Goal: Check status: Check status

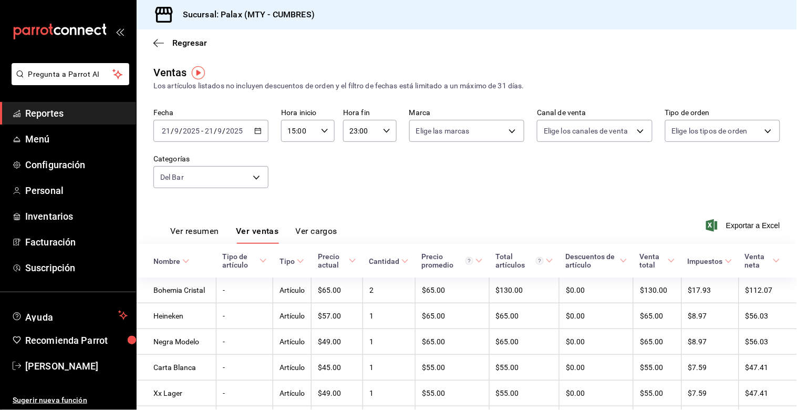
click at [248, 133] on div "[DATE] [DATE] - [DATE] [DATE]" at bounding box center [210, 131] width 115 height 22
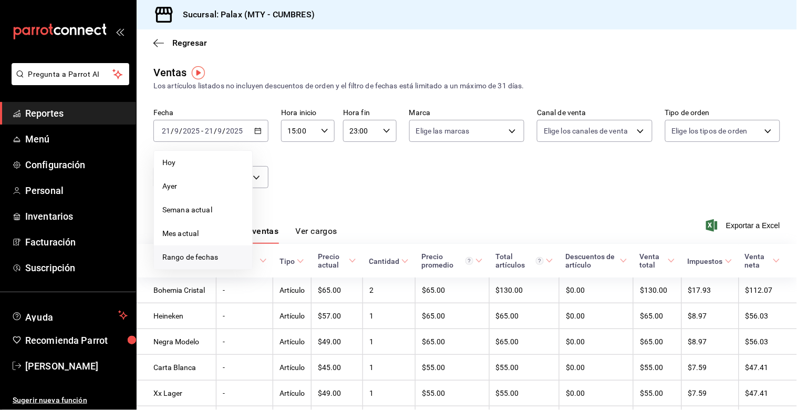
click at [193, 260] on span "Rango de fechas" at bounding box center [202, 257] width 81 height 11
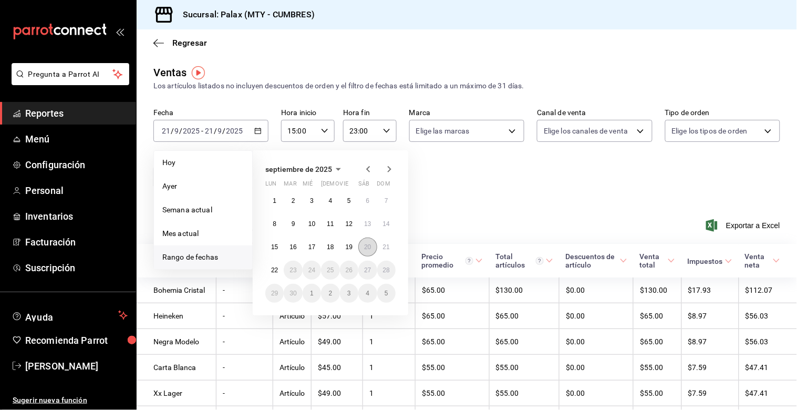
click at [368, 248] on abbr "20" at bounding box center [367, 246] width 7 height 7
click at [383, 248] on abbr "21" at bounding box center [386, 246] width 7 height 7
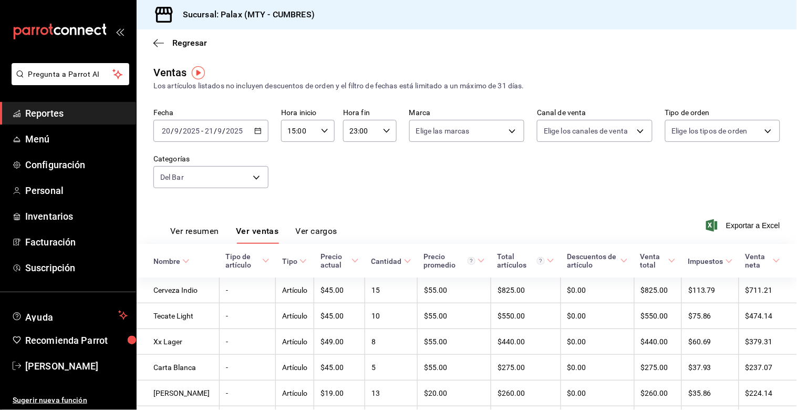
click at [259, 132] on icon "button" at bounding box center [257, 130] width 7 height 7
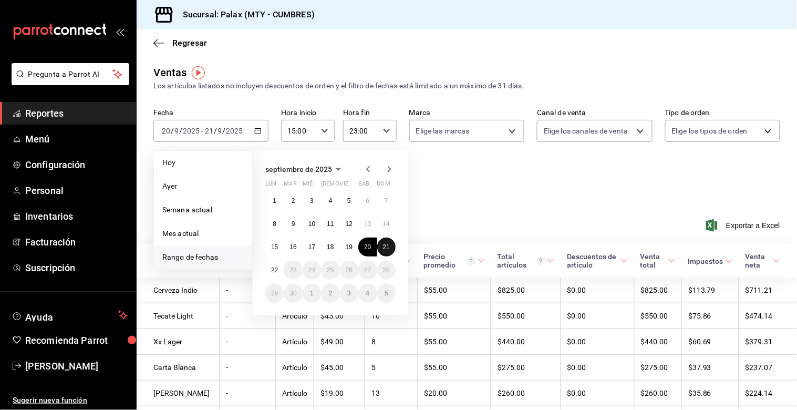
click at [384, 242] on button "21" at bounding box center [386, 247] width 18 height 19
click at [280, 270] on button "22" at bounding box center [274, 270] width 18 height 19
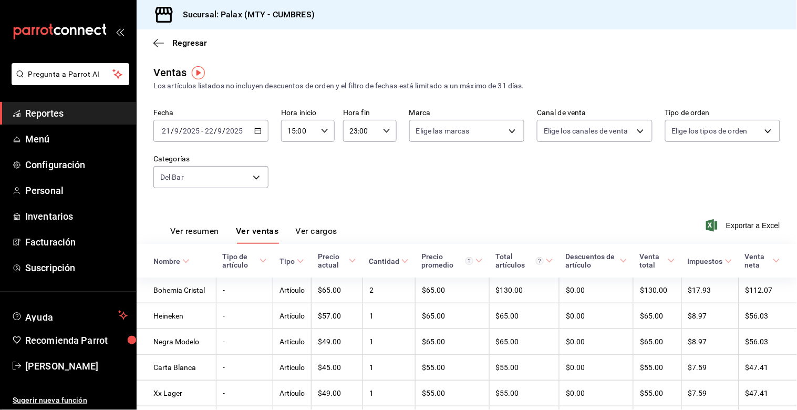
click at [323, 133] on icon "button" at bounding box center [324, 130] width 7 height 7
drag, startPoint x: 293, startPoint y: 216, endPoint x: 301, endPoint y: 173, distance: 43.4
click at [293, 215] on span "07" at bounding box center [292, 218] width 9 height 8
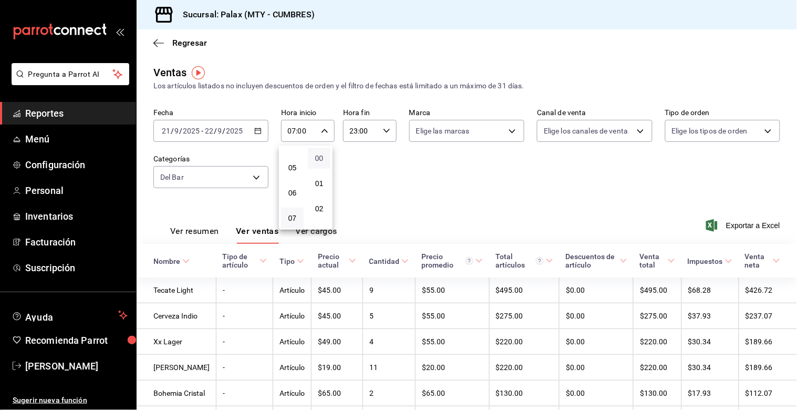
click at [322, 157] on span "00" at bounding box center [319, 158] width 10 height 8
click at [385, 129] on div at bounding box center [398, 205] width 797 height 410
click at [385, 129] on icon "button" at bounding box center [386, 130] width 7 height 7
click at [356, 219] on span "23" at bounding box center [353, 223] width 9 height 8
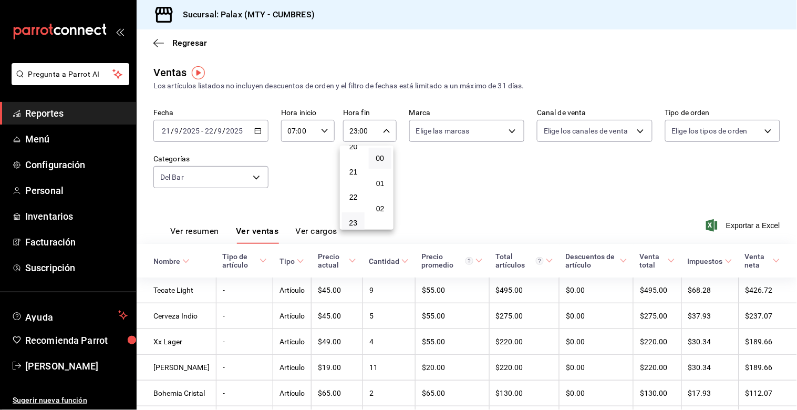
click at [305, 187] on div at bounding box center [398, 205] width 797 height 410
click at [321, 128] on icon "button" at bounding box center [324, 130] width 7 height 7
drag, startPoint x: 295, startPoint y: 211, endPoint x: 300, endPoint y: 214, distance: 5.6
click at [293, 219] on span "23" at bounding box center [292, 223] width 9 height 8
type input "23:00"
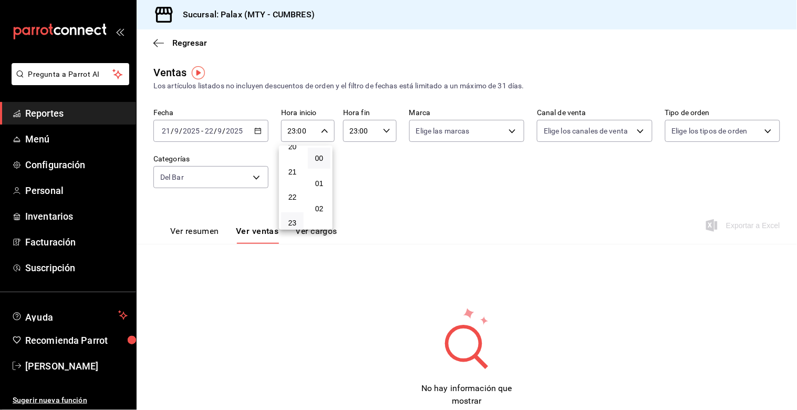
click at [381, 129] on div at bounding box center [398, 205] width 797 height 410
click at [383, 129] on icon "button" at bounding box center [386, 130] width 7 height 7
click at [356, 214] on span "07" at bounding box center [353, 218] width 9 height 8
type input "07:00"
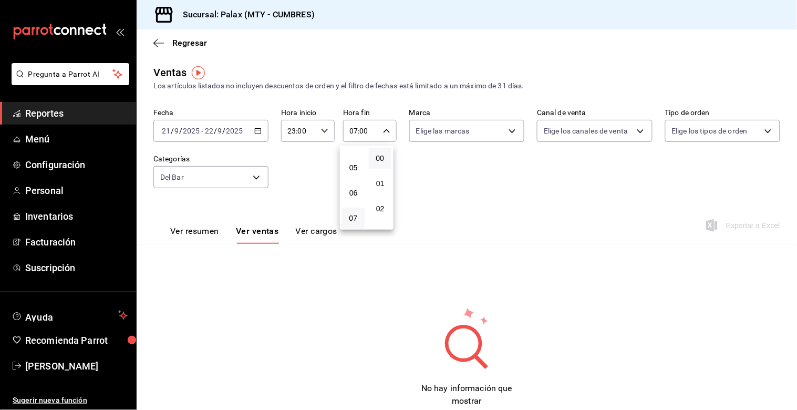
click at [433, 158] on div at bounding box center [398, 205] width 797 height 410
click at [252, 179] on body "Pregunta a Parrot AI Reportes Menú Configuración Personal Inventarios Facturaci…" at bounding box center [398, 205] width 797 height 410
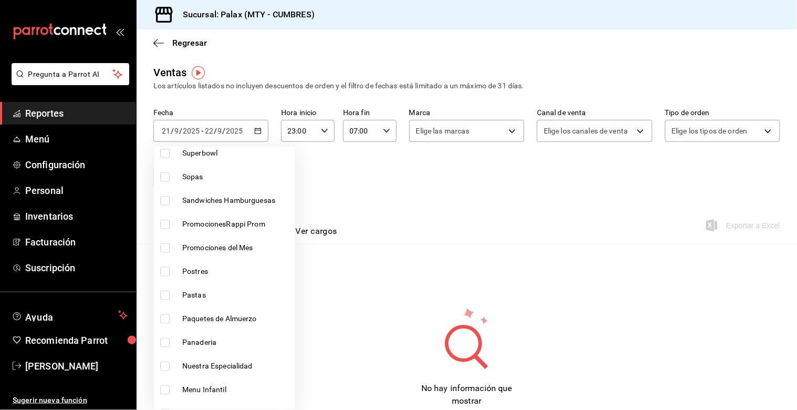
scroll to position [292, 0]
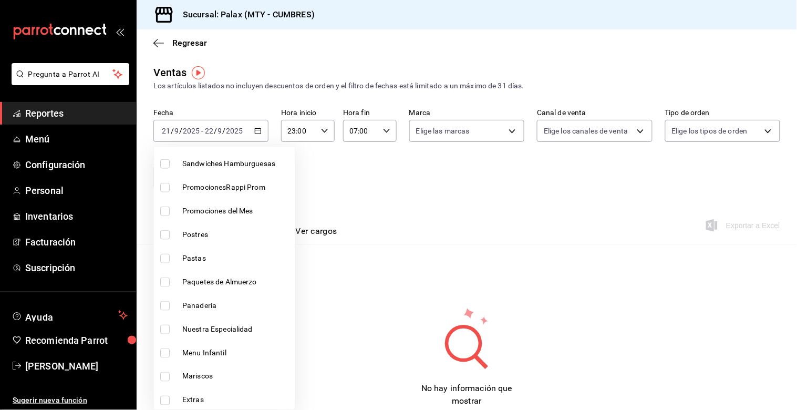
click at [167, 307] on input "checkbox" at bounding box center [164, 305] width 9 height 9
checkbox input "true"
type input "5041f980-30f3-428d-be8c-286edc227efb,c1857e69-1263-4738-8070-fa69687f0395"
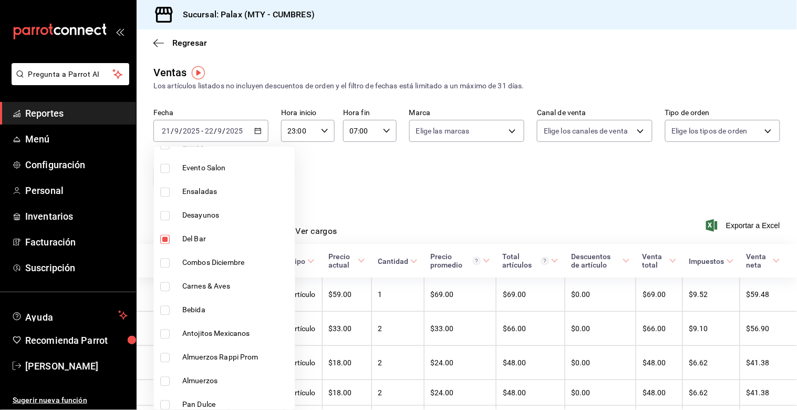
scroll to position [584, 0]
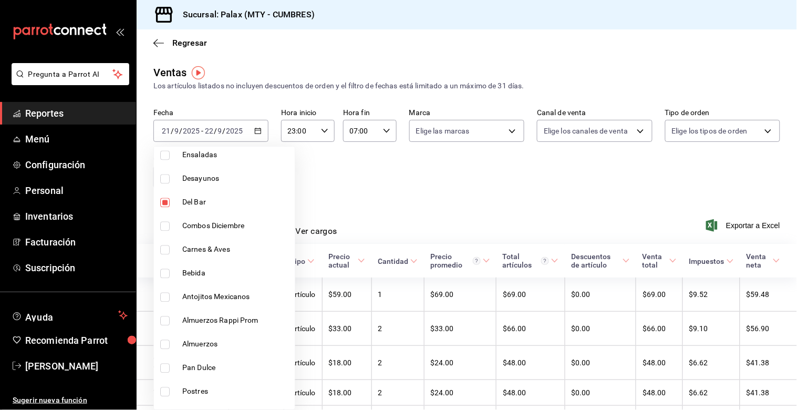
click at [167, 273] on input "checkbox" at bounding box center [164, 273] width 9 height 9
checkbox input "true"
type input "5041f980-30f3-428d-be8c-286edc227efb,c1857e69-1263-4738-8070-fa69687f0395,41ed9…"
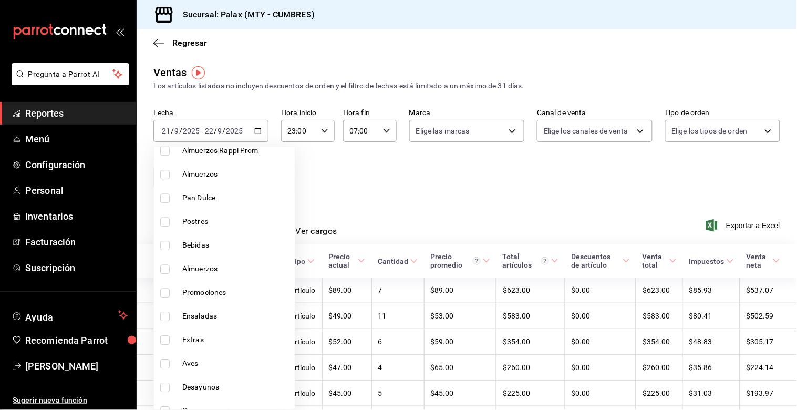
scroll to position [759, 0]
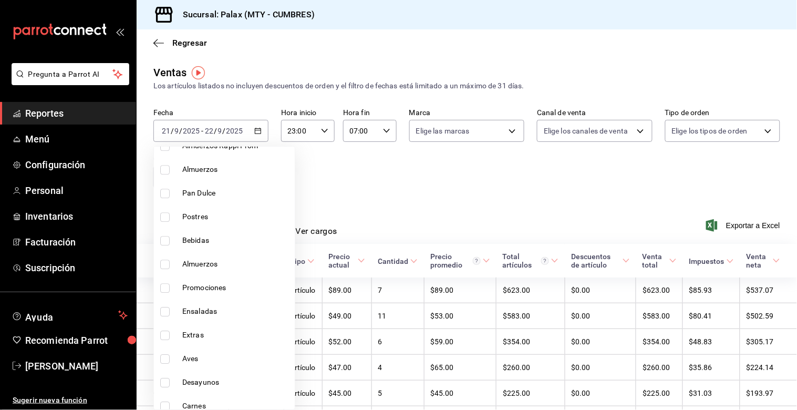
click at [160, 239] on input "checkbox" at bounding box center [164, 240] width 9 height 9
checkbox input "true"
type input "5041f980-30f3-428d-be8c-286edc227efb,c1857e69-1263-4738-8070-fa69687f0395,41ed9…"
click at [162, 192] on input "checkbox" at bounding box center [164, 193] width 9 height 9
checkbox input "true"
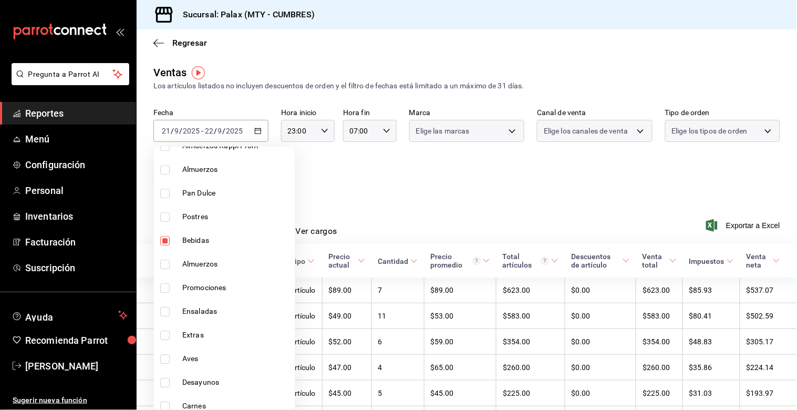
type input "5041f980-30f3-428d-be8c-286edc227efb,c1857e69-1263-4738-8070-fa69687f0395,41ed9…"
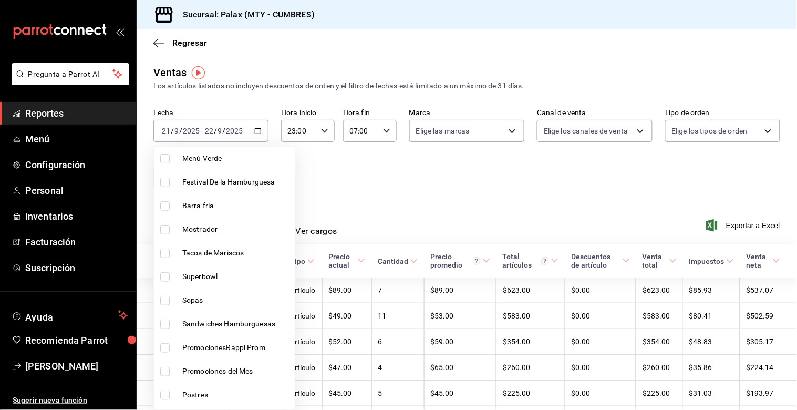
scroll to position [112, 0]
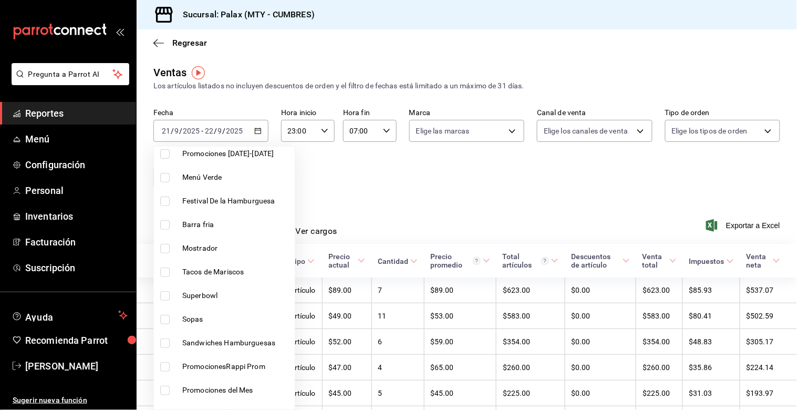
click at [162, 248] on input "checkbox" at bounding box center [164, 248] width 9 height 9
checkbox input "true"
type input "5041f980-30f3-428d-be8c-286edc227efb,c1857e69-1263-4738-8070-fa69687f0395,41ed9…"
click at [348, 194] on div at bounding box center [398, 205] width 797 height 410
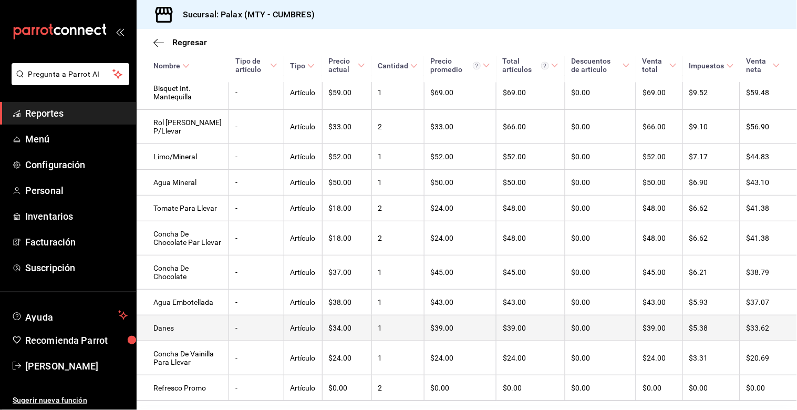
scroll to position [597, 0]
